Goal: Check status: Check status

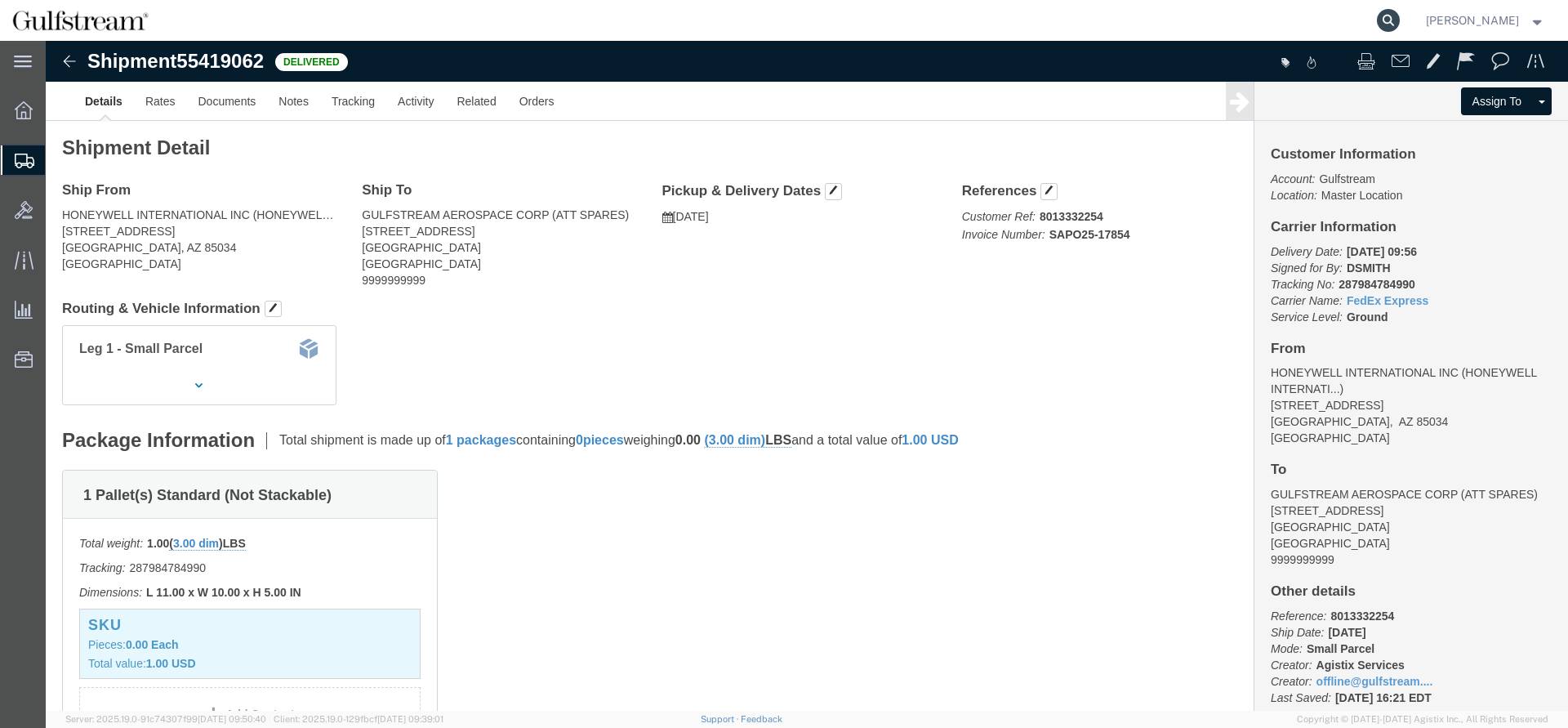
click at [1400, 24] on icon at bounding box center [1389, 20] width 23 height 23
click at [1299, 18] on input "search" at bounding box center [1129, 20] width 497 height 40
paste input "883833301934"
type input "883833301934"
click at [1400, 23] on icon at bounding box center [1389, 20] width 23 height 23
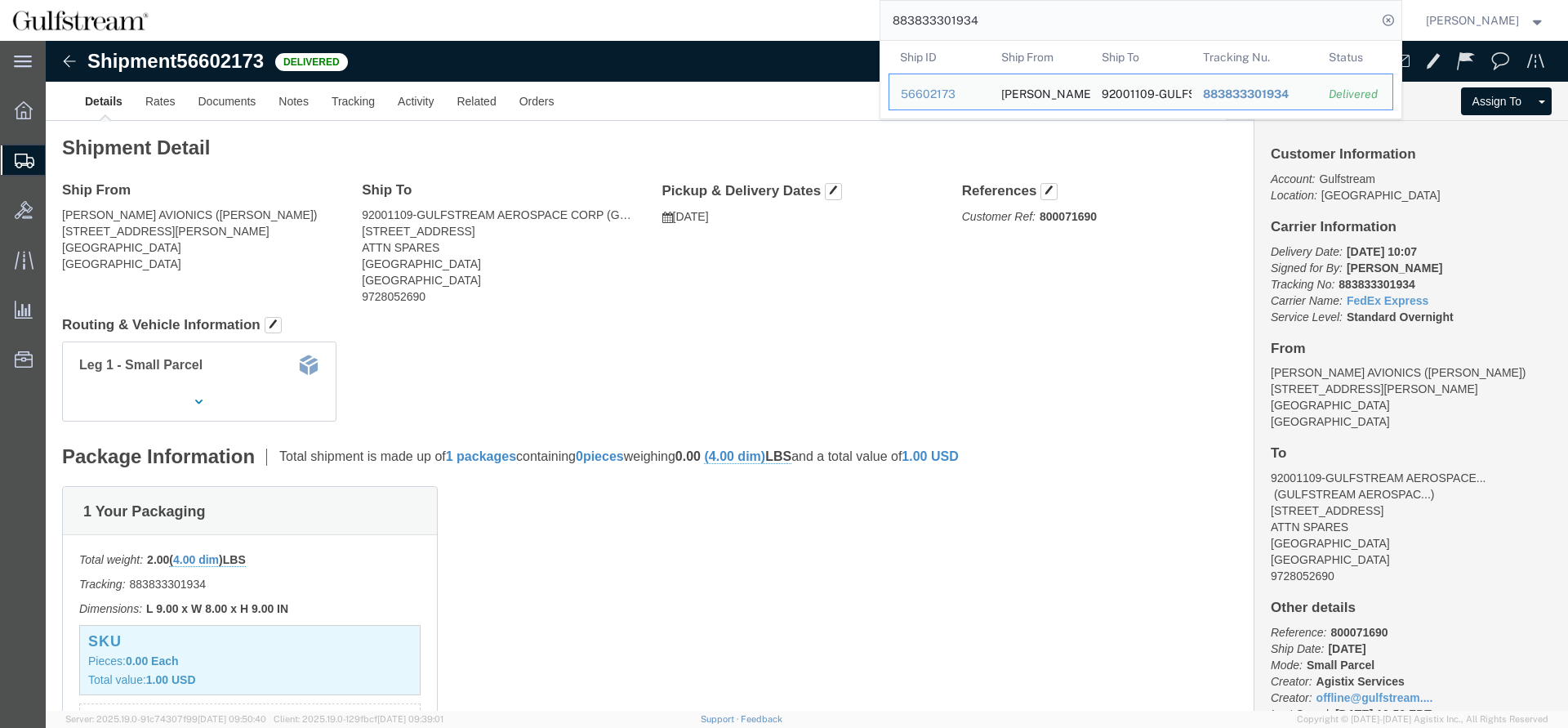
click div "Leg 1 - Small Parcel"
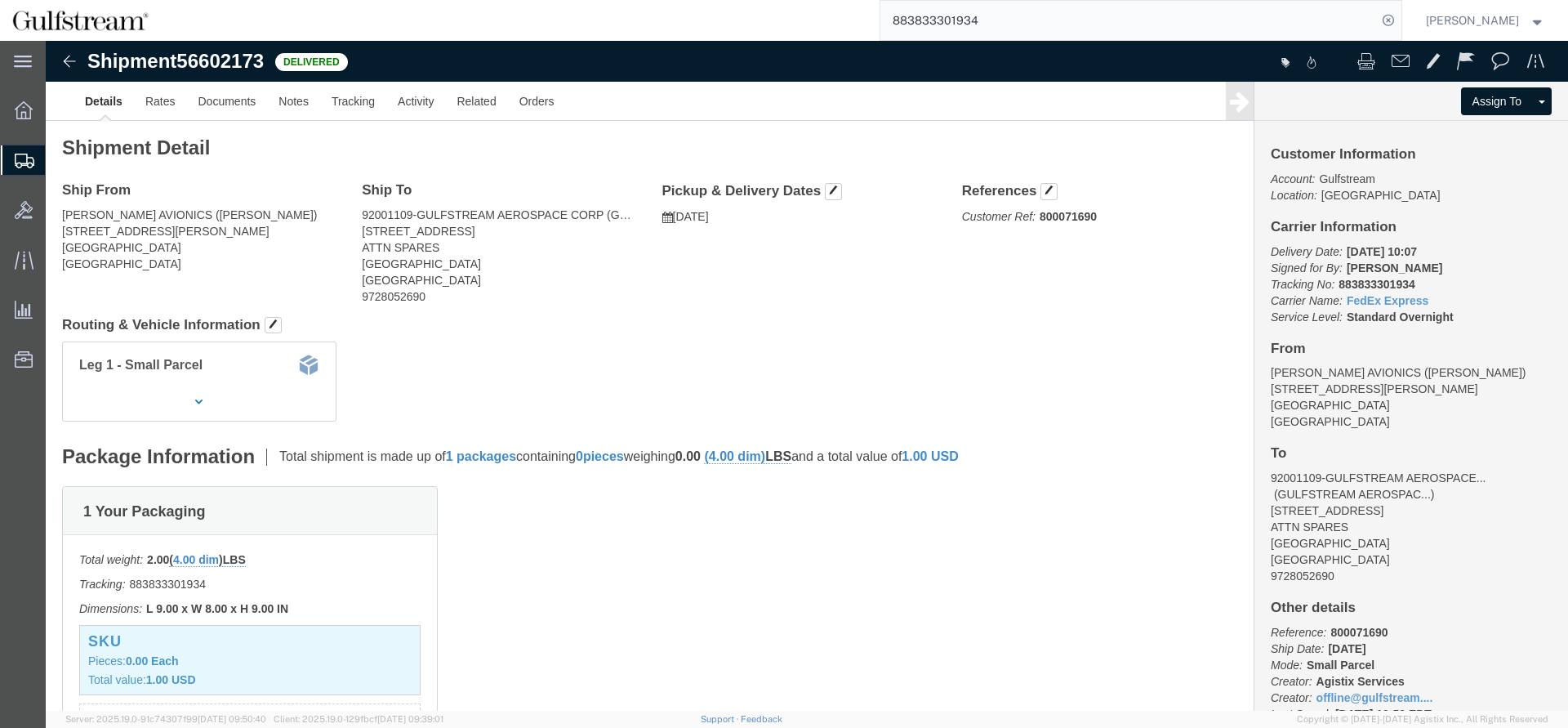
click b "800071690"
copy b "800071690"
click b "800071690"
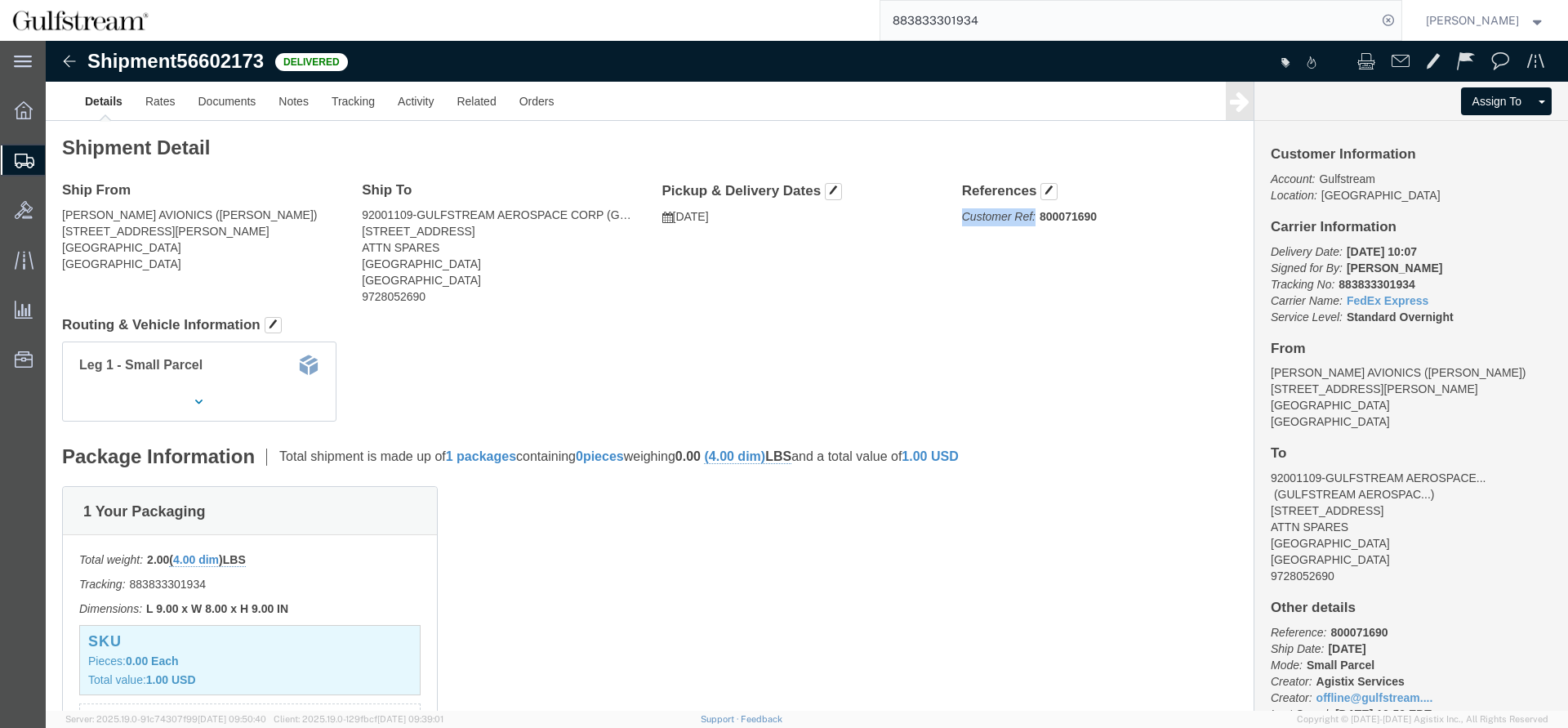
click b "800071690"
click p "Customer Ref: 800071690"
click b "800071690"
copy b "800071690"
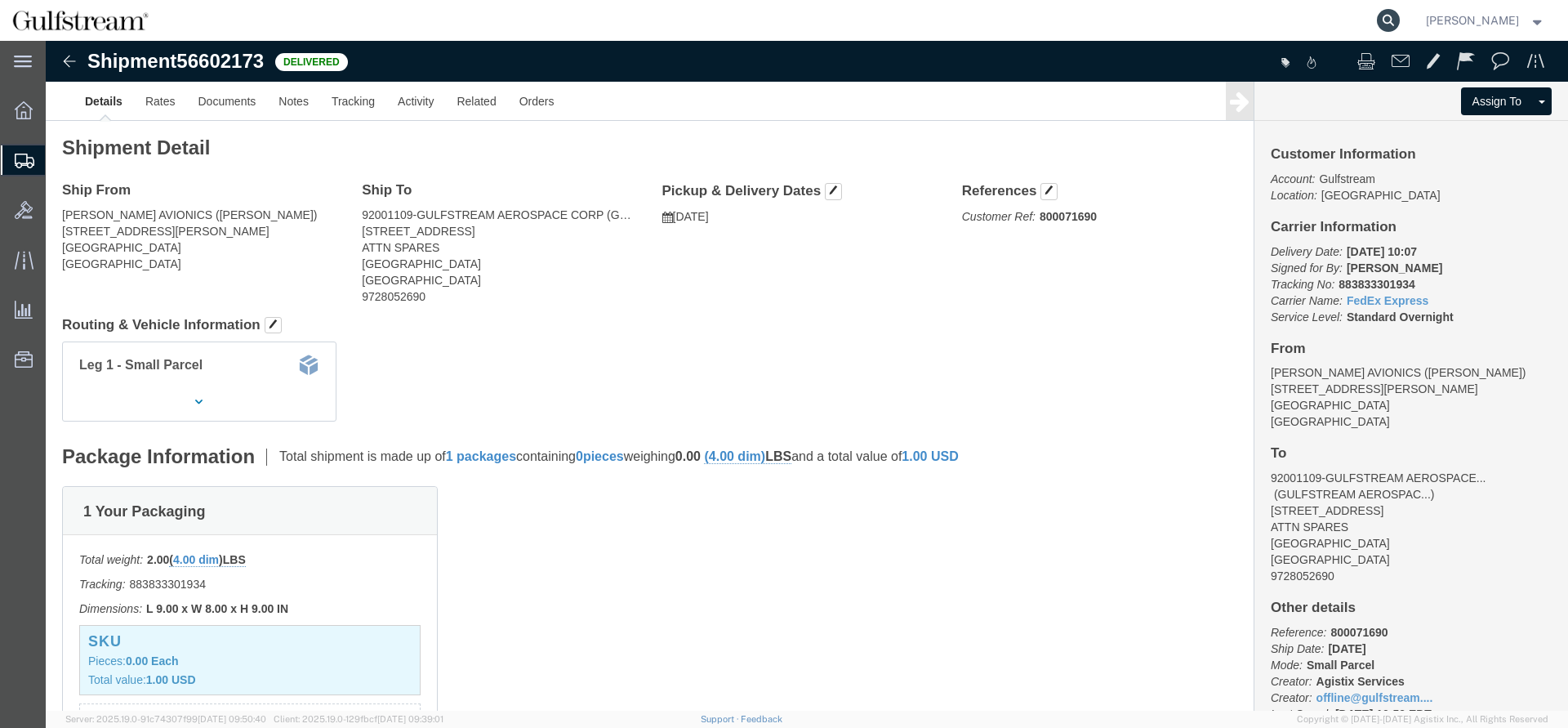
click at [1400, 23] on icon at bounding box center [1389, 20] width 23 height 23
click at [1329, 20] on input "search" at bounding box center [1129, 20] width 497 height 40
paste input "883480035983"
type input "883480035983"
click at [1400, 13] on icon at bounding box center [1389, 20] width 23 height 23
